Goal: Task Accomplishment & Management: Manage account settings

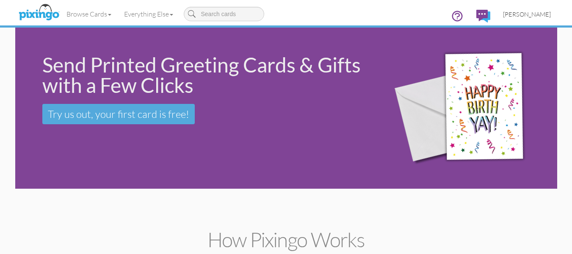
click at [518, 10] on link "[PERSON_NAME]" at bounding box center [527, 14] width 61 height 22
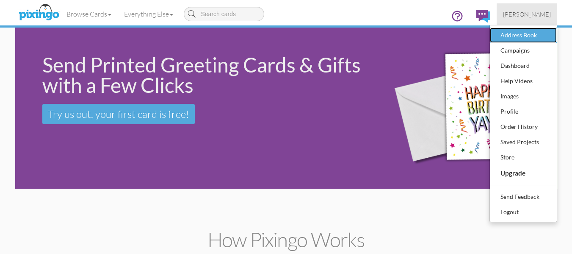
click at [520, 31] on div "Address Book" at bounding box center [524, 35] width 50 height 13
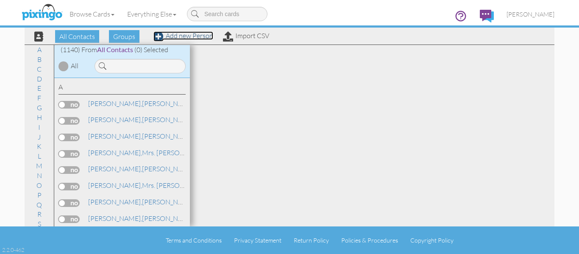
click at [191, 34] on link "Add new Person" at bounding box center [183, 35] width 60 height 8
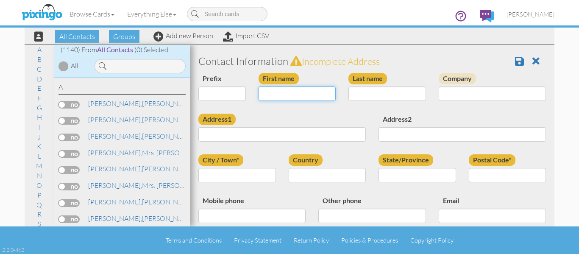
click at [297, 92] on input "First name" at bounding box center [297, 93] width 78 height 14
type input "[PERSON_NAME]"
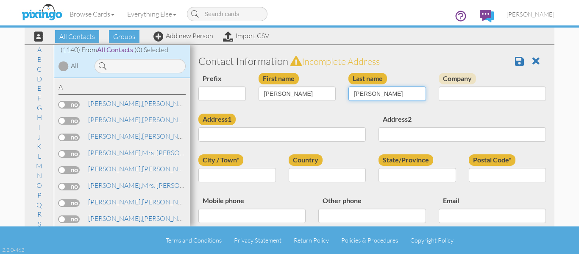
type input "Snipes"
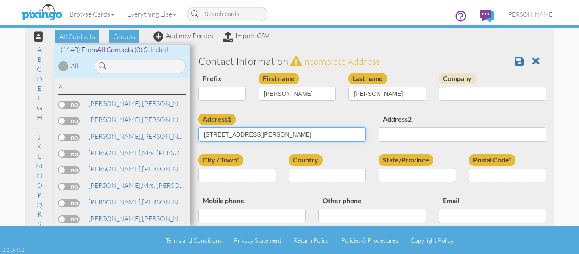
type input "3824 S. Joplin Street"
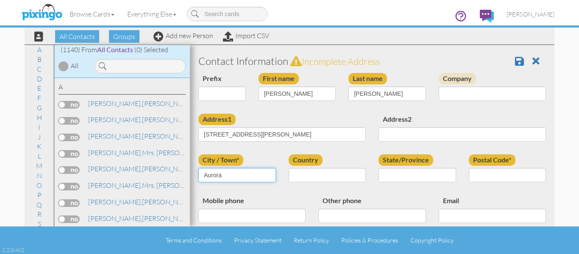
type input "Aurora"
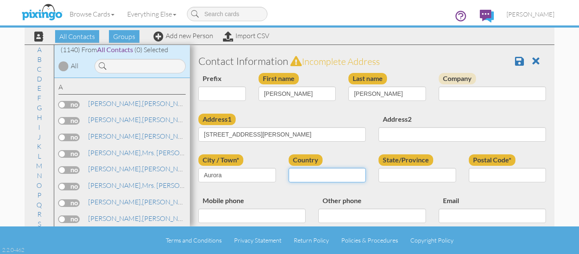
select select "object:4044"
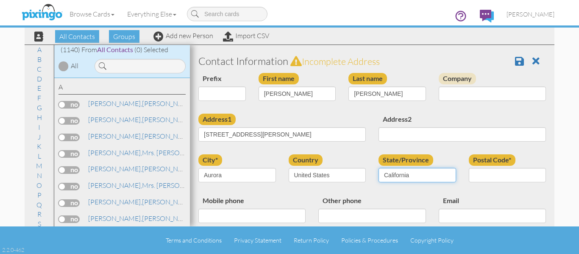
select select "object:4298"
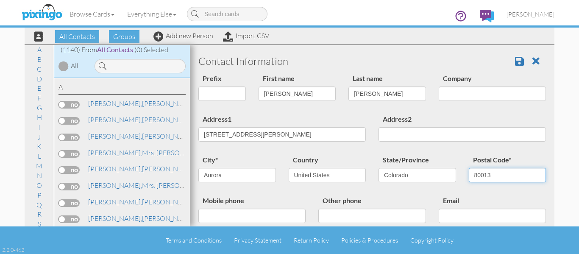
scroll to position [42, 0]
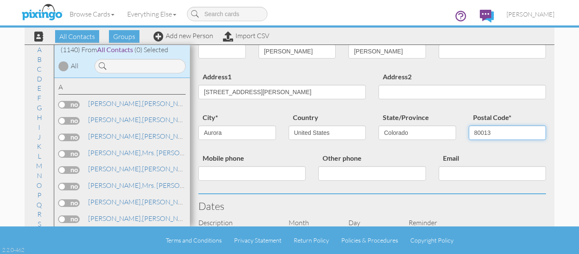
type input "80013"
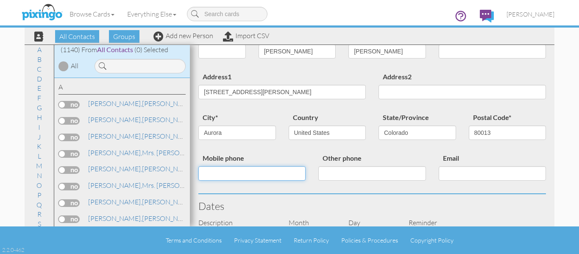
click at [253, 176] on input "Mobile phone" at bounding box center [251, 173] width 107 height 14
type input "3038687452"
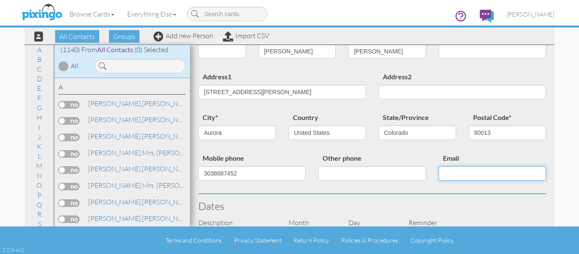
click at [460, 174] on input "Email" at bounding box center [491, 173] width 107 height 14
type input "dnipes57@outlook.com"
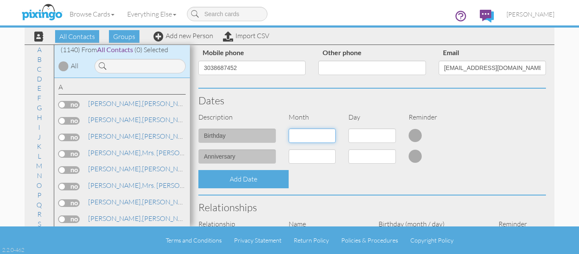
click at [314, 136] on select "1 - Jan 2 - Feb 3 - Mar 4 - Apr 5 - May 6 - Jun 7 - Jul 8 - Aug 9 - Sep 10 - Oc…" at bounding box center [311, 135] width 47 height 14
select select "object:4039"
click at [288, 128] on select "1 - Jan 2 - Feb 3 - Mar 4 - Apr 5 - May 6 - Jun 7 - Jul 8 - Aug 9 - Sep 10 - Oc…" at bounding box center [311, 135] width 47 height 14
click at [358, 134] on select "1 2 3 4 5 6 7 8 9 10 11 12 13 14 15 16 17 18 19 20 21 22 23 24 25 26 27 28 29 3…" at bounding box center [371, 135] width 47 height 14
select select "number:23"
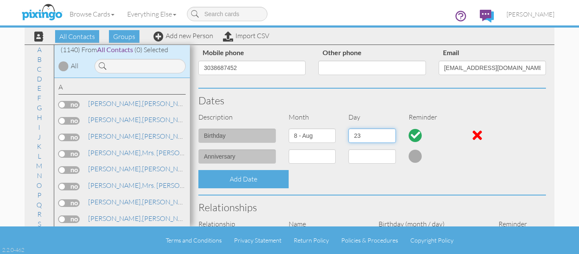
click at [348, 128] on select "1 2 3 4 5 6 7 8 9 10 11 12 13 14 15 16 17 18 19 20 21 22 23 24 25 26 27 28 29 3…" at bounding box center [371, 135] width 47 height 14
click at [411, 109] on div "Dates" at bounding box center [372, 101] width 360 height 24
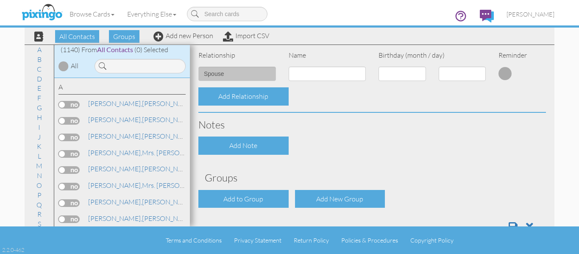
scroll to position [317, 0]
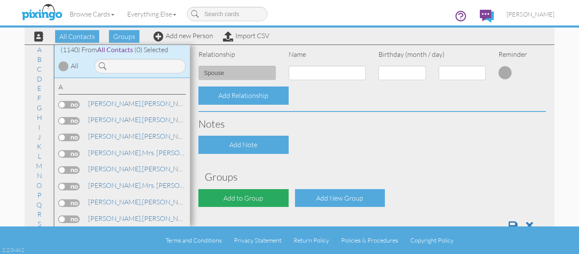
click at [256, 194] on div "Add to Group" at bounding box center [243, 198] width 90 height 18
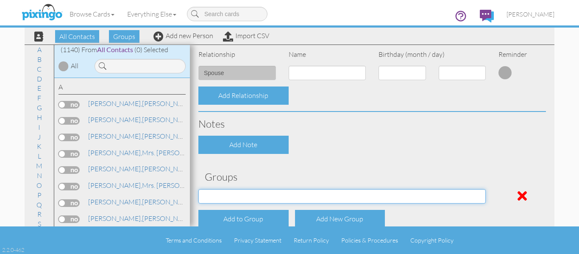
click at [256, 189] on select "April Birthdays August Birthdays Castlerock/Pine Pot Agents December Birthdays …" at bounding box center [341, 196] width 287 height 14
select select "object:4355"
click at [198, 189] on select "April Birthdays August Birthdays Castlerock/Pine Pot Agents December Birthdays …" at bounding box center [341, 196] width 287 height 14
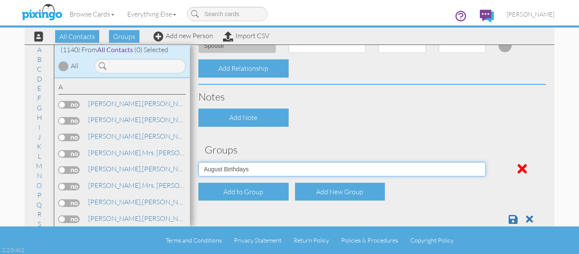
scroll to position [362, 0]
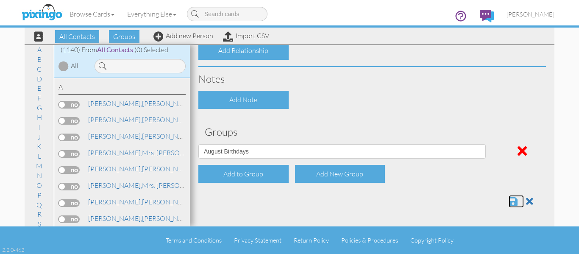
click at [508, 197] on span at bounding box center [512, 201] width 9 height 10
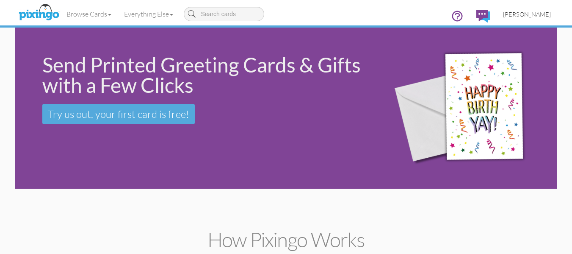
click at [543, 17] on span "[PERSON_NAME]" at bounding box center [527, 14] width 48 height 7
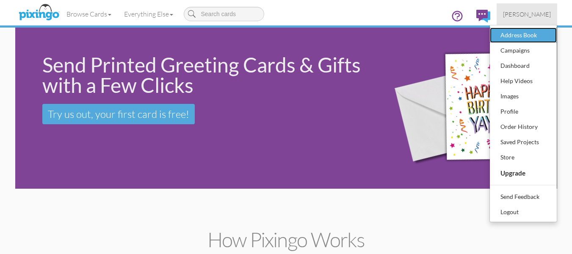
click at [528, 39] on div "Address Book" at bounding box center [524, 35] width 50 height 13
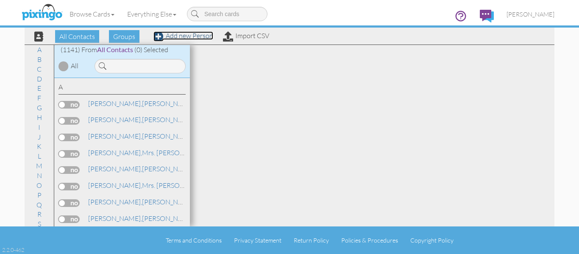
click at [194, 36] on link "Add new Person" at bounding box center [183, 35] width 60 height 8
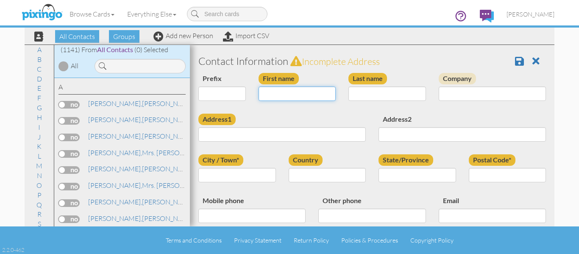
click at [302, 95] on input "First name" at bounding box center [297, 93] width 78 height 14
type input "[PERSON_NAME]"
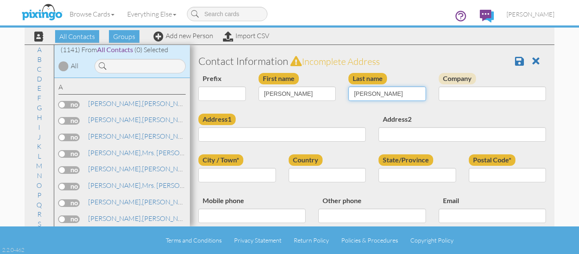
drag, startPoint x: 354, startPoint y: 95, endPoint x: 360, endPoint y: 94, distance: 6.2
click at [360, 94] on input "HAle" at bounding box center [387, 93] width 78 height 14
type input "Hale"
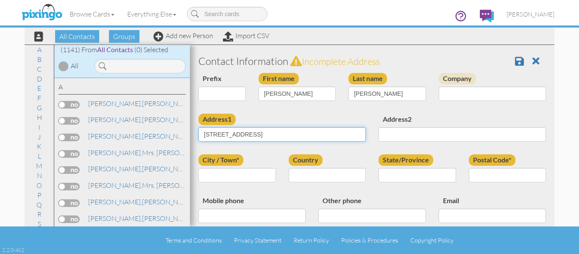
type input "424 Flicker Avenue"
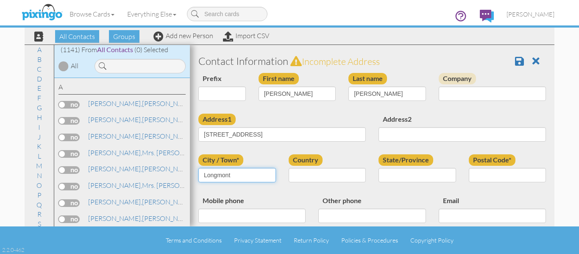
type input "Longmont"
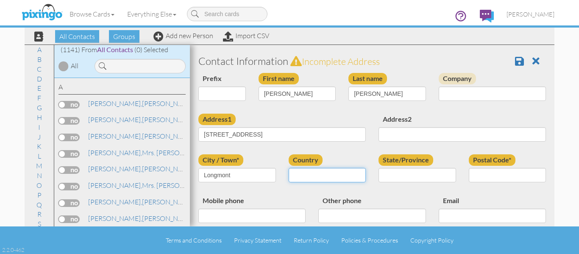
select select "object:4047"
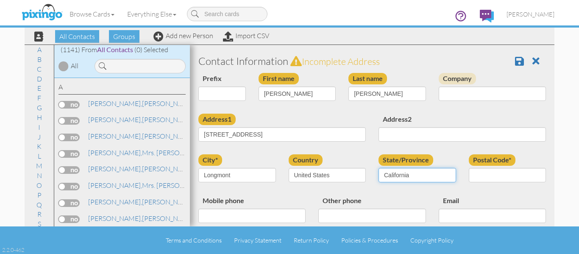
select select "object:4301"
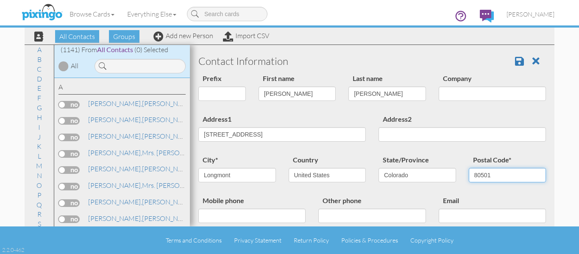
type input "80501"
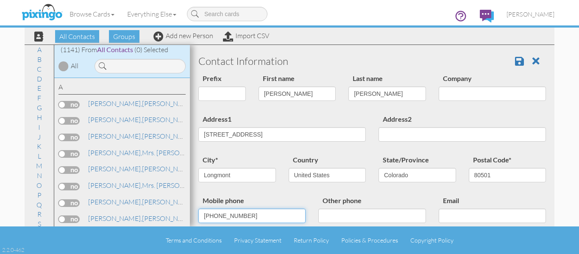
type input "505-699-8603"
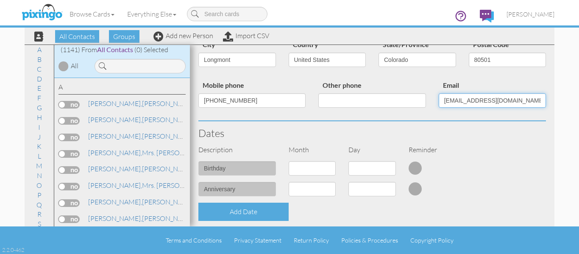
scroll to position [127, 0]
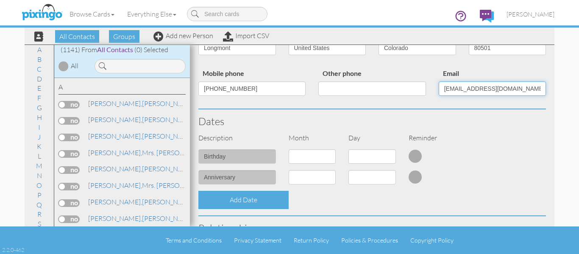
type input "opticworks@gmail.com"
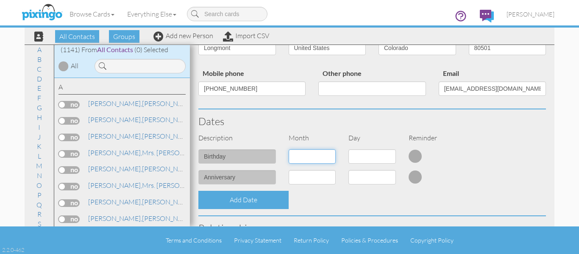
click at [304, 156] on select "1 - Jan 2 - Feb 3 - Mar 4 - Apr 5 - May 6 - Jun 7 - Jul 8 - Aug 9 - Sep 10 - Oc…" at bounding box center [311, 156] width 47 height 14
select select "object:4045"
click at [288, 149] on select "1 - Jan 2 - Feb 3 - Mar 4 - Apr 5 - May 6 - Jun 7 - Jul 8 - Aug 9 - Sep 10 - Oc…" at bounding box center [311, 156] width 47 height 14
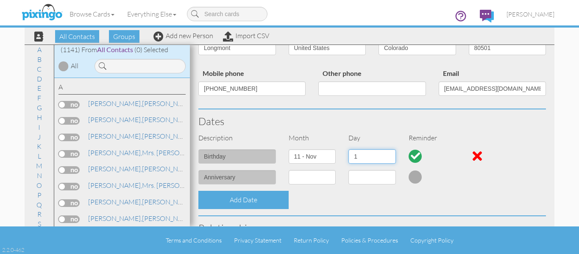
drag, startPoint x: 370, startPoint y: 161, endPoint x: 358, endPoint y: 153, distance: 14.3
click at [370, 161] on select "1 2 3 4 5 6 7 8 9 10 11 12 13 14 15 16 17 18 19 20 21 22 23 24 25 26 27 28 29 30" at bounding box center [371, 156] width 47 height 14
select select "number:30"
click at [348, 149] on select "1 2 3 4 5 6 7 8 9 10 11 12 13 14 15 16 17 18 19 20 21 22 23 24 25 26 27 28 29 30" at bounding box center [371, 156] width 47 height 14
click at [380, 134] on div "Day" at bounding box center [372, 138] width 60 height 10
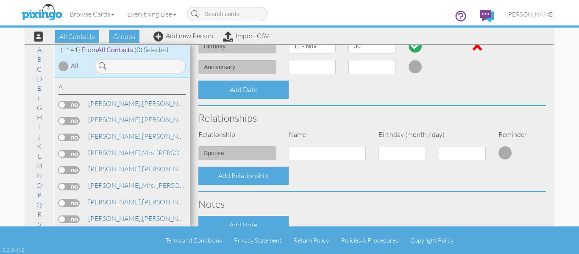
scroll to position [341, 0]
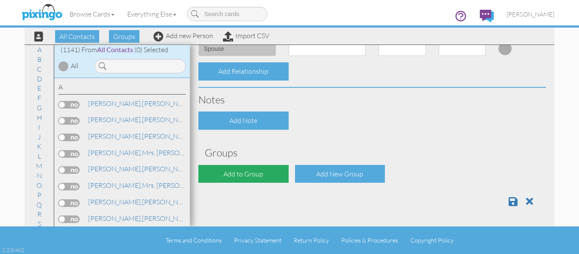
click at [277, 167] on div "Add to Group" at bounding box center [243, 174] width 90 height 18
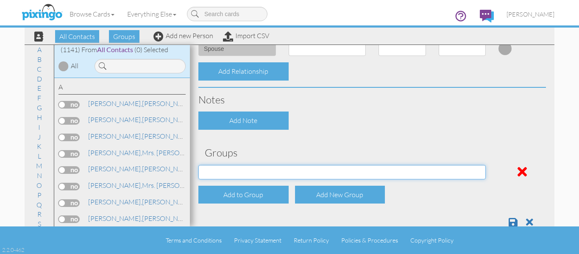
click at [276, 167] on select "April Birthdays August Birthdays Castlerock/Pine Pot Agents December Birthdays …" at bounding box center [341, 172] width 287 height 14
select select "object:4368"
click at [198, 165] on select "April Birthdays August Birthdays Castlerock/Pine Pot Agents December Birthdays …" at bounding box center [341, 172] width 287 height 14
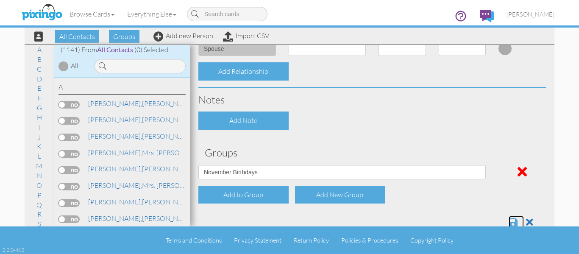
click at [511, 221] on span at bounding box center [512, 222] width 9 height 10
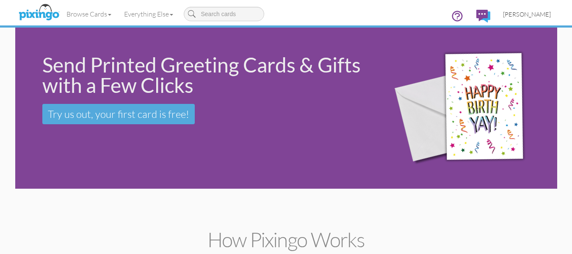
click at [518, 12] on span "[PERSON_NAME]" at bounding box center [527, 14] width 48 height 7
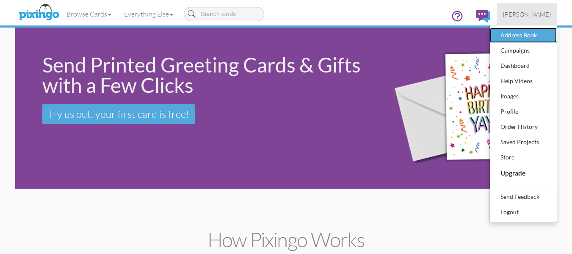
click at [514, 35] on div "Address Book" at bounding box center [524, 35] width 50 height 13
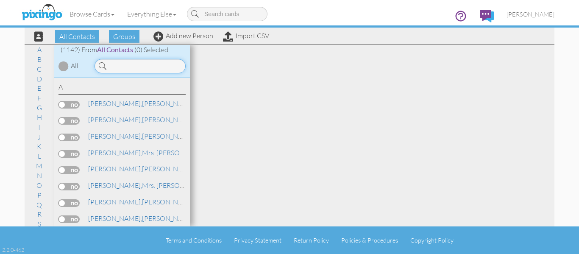
click at [147, 60] on input at bounding box center [139, 66] width 91 height 14
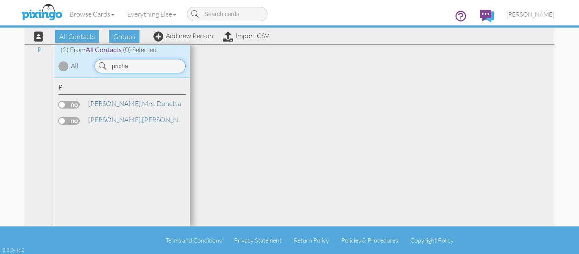
type input "pricha"
click at [136, 112] on div "P Prichard, Mrs. Donetta Prichard, Mr. William" at bounding box center [122, 152] width 136 height 149
click at [123, 118] on link "Prichard, Mr. William" at bounding box center [141, 119] width 108 height 10
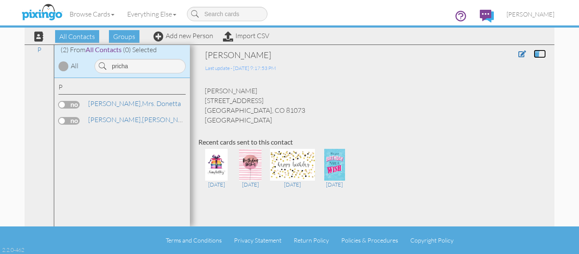
click at [533, 53] on span at bounding box center [536, 53] width 6 height 7
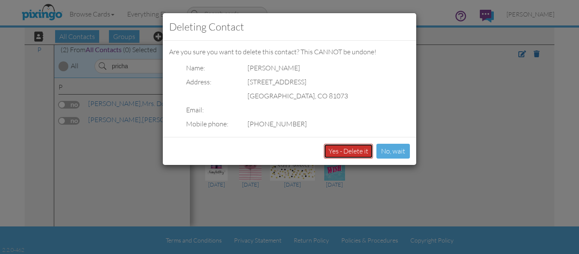
click at [341, 151] on button "Yes - Delete it" at bounding box center [348, 151] width 49 height 15
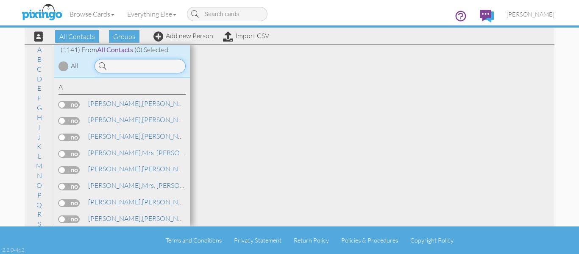
click at [144, 66] on input at bounding box center [139, 66] width 91 height 14
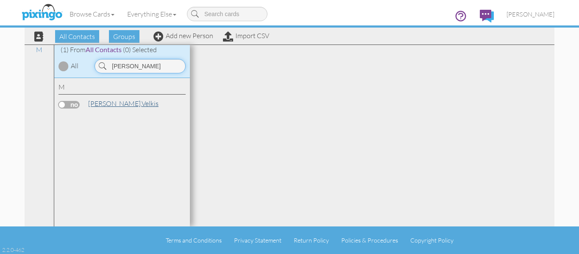
type input "matthews"
click at [125, 101] on link "Matthews, Velkis" at bounding box center [123, 103] width 72 height 10
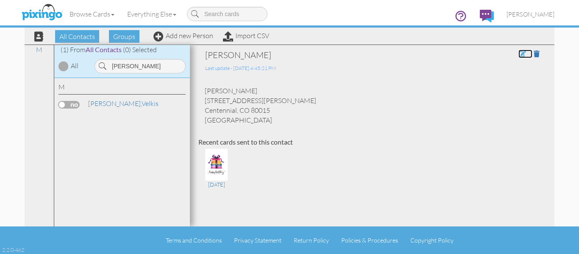
click at [518, 52] on span at bounding box center [522, 53] width 8 height 7
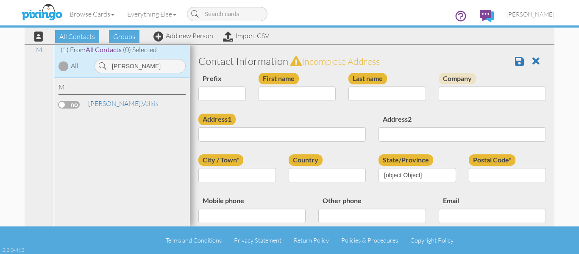
type input "Velkis"
type input "Matthews"
type input "5103 S. Andes Street"
type input "Centennial"
type input "80015"
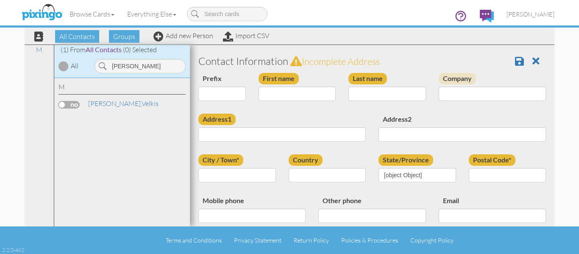
type input "(303) 210-6959"
type input "matthews107@msn.com"
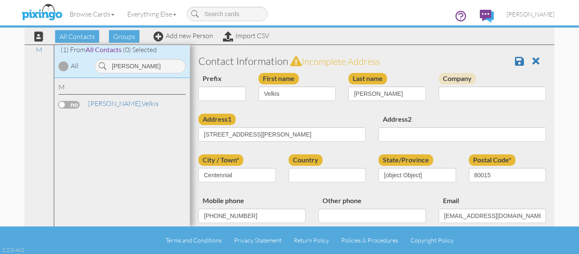
select select "object:3844"
select select "object:4089"
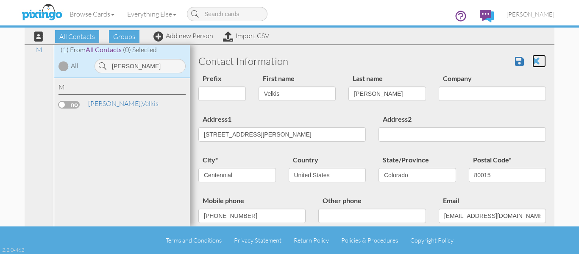
click at [532, 61] on span at bounding box center [535, 61] width 7 height 10
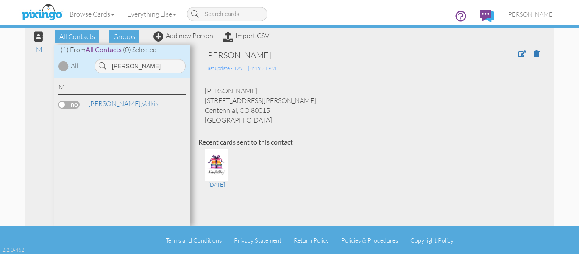
click at [527, 51] on span at bounding box center [532, 54] width 28 height 10
click at [533, 54] on span at bounding box center [536, 53] width 6 height 7
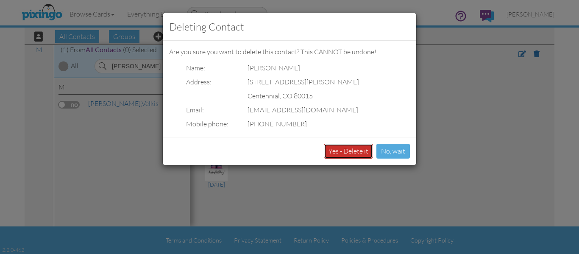
click at [356, 149] on button "Yes - Delete it" at bounding box center [348, 151] width 49 height 15
